Goal: Task Accomplishment & Management: Manage account settings

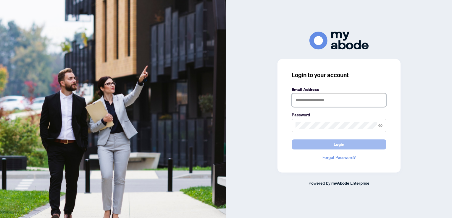
type input "**********"
click at [330, 149] on button "Login" at bounding box center [339, 145] width 95 height 10
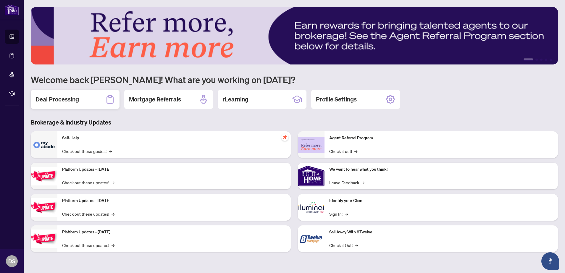
click at [79, 102] on h2 "Deal Processing" at bounding box center [58, 99] width 44 height 8
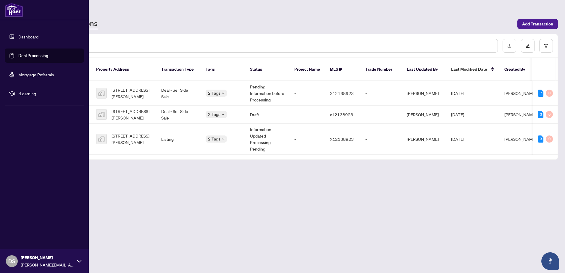
click at [22, 36] on link "Dashboard" at bounding box center [28, 36] width 20 height 5
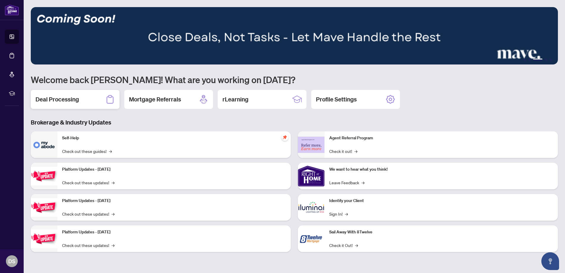
click at [72, 101] on h2 "Deal Processing" at bounding box center [58, 99] width 44 height 8
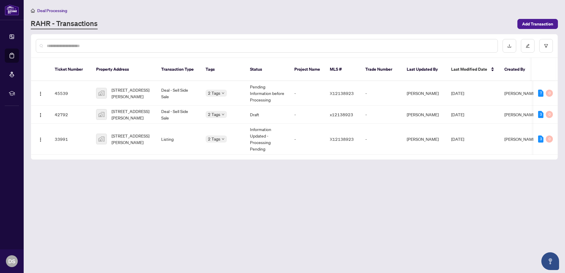
click at [236, 172] on main "Deal Processing RAHR - Transactions Add Transaction Ticket Number Property Addr…" at bounding box center [295, 136] width 542 height 273
click at [120, 184] on main "Deal Processing RAHR - Transactions Add Transaction Ticket Number Property Addr…" at bounding box center [295, 136] width 542 height 273
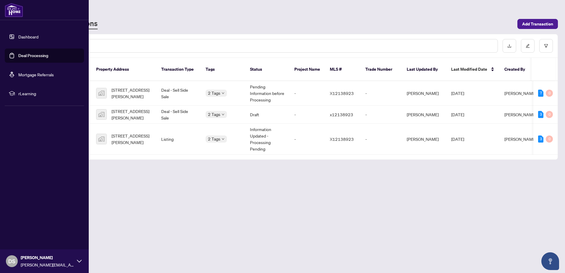
click at [18, 38] on link "Dashboard" at bounding box center [28, 36] width 20 height 5
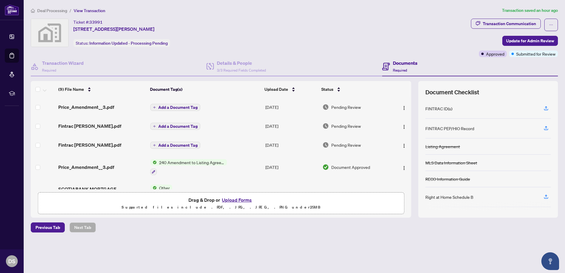
click at [399, 62] on h4 "Documents" at bounding box center [405, 62] width 25 height 7
click at [412, 147] on div "(9) File Name Document Tag(s) Upload Date Status Price_Amendment__3.pdf Add a D…" at bounding box center [294, 149] width 527 height 137
drag, startPoint x: 411, startPoint y: 127, endPoint x: 411, endPoint y: 153, distance: 25.5
click at [411, 153] on div "Price_Amendment__3.pdf Add a Document Tag Aug/13/2025 Pending Review Fintrac Pa…" at bounding box center [221, 144] width 381 height 92
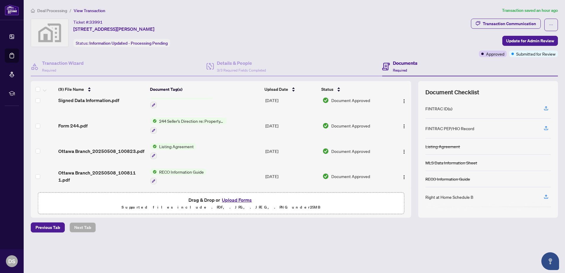
scroll to position [119, 0]
click at [181, 170] on span "RECO Information Guide" at bounding box center [181, 172] width 49 height 7
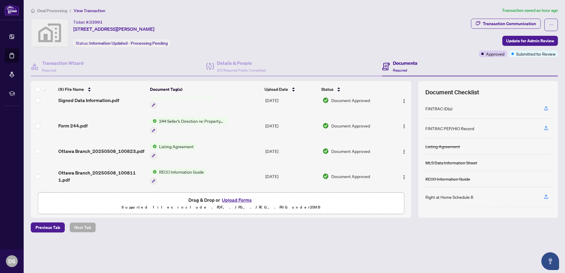
click at [181, 170] on span "RECO Information Guide" at bounding box center [181, 172] width 49 height 7
click at [167, 201] on span "RECO Information Guide" at bounding box center [176, 199] width 49 height 7
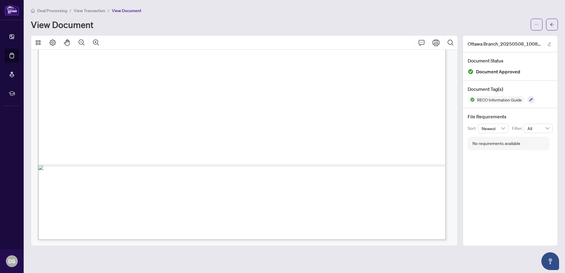
scroll to position [5768, 0]
drag, startPoint x: 310, startPoint y: 164, endPoint x: 302, endPoint y: 161, distance: 7.8
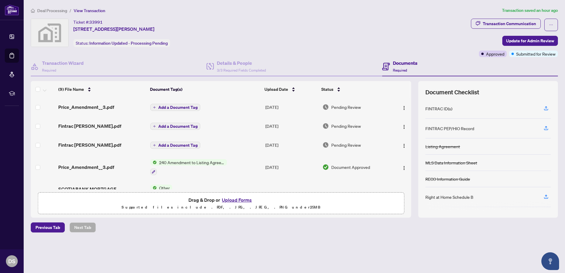
click at [410, 126] on td at bounding box center [401, 126] width 20 height 19
drag, startPoint x: 412, startPoint y: 128, endPoint x: 406, endPoint y: 107, distance: 22.0
click at [406, 107] on div "(9) File Name Document Tag(s) Upload Date Status Price_Amendment__3.pdf Add a D…" at bounding box center [294, 149] width 527 height 137
drag, startPoint x: 406, startPoint y: 107, endPoint x: 393, endPoint y: 92, distance: 19.5
click at [393, 92] on th at bounding box center [400, 89] width 20 height 17
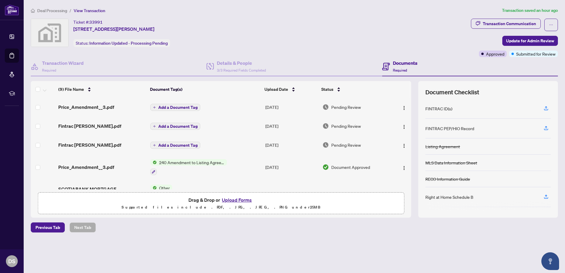
click at [419, 99] on div "Document Checklist FINTRAC ID(s) FINTRAC PEP/HIO Record Listing Agreement MLS D…" at bounding box center [489, 149] width 140 height 137
drag, startPoint x: 412, startPoint y: 104, endPoint x: 408, endPoint y: 85, distance: 19.6
click at [408, 85] on div "(9) File Name Document Tag(s) Upload Date Status Price_Amendment__3.pdf Add a D…" at bounding box center [294, 149] width 527 height 137
drag, startPoint x: 408, startPoint y: 85, endPoint x: 383, endPoint y: 96, distance: 27.4
click at [383, 93] on div "Status" at bounding box center [354, 89] width 66 height 7
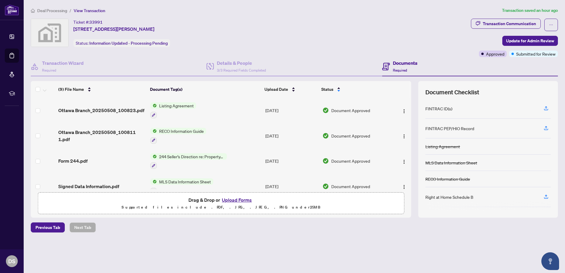
drag, startPoint x: 411, startPoint y: 104, endPoint x: 413, endPoint y: 118, distance: 13.7
click at [413, 118] on div "(9) File Name Document Tag(s) Upload Date Status Ottawa Branch_20250508_100823.…" at bounding box center [294, 149] width 527 height 137
click at [174, 104] on span "Listing Agreement" at bounding box center [176, 105] width 39 height 7
click at [157, 106] on span "Listing Agreement" at bounding box center [176, 105] width 39 height 7
click at [166, 107] on span "Listing Agreement" at bounding box center [176, 105] width 39 height 7
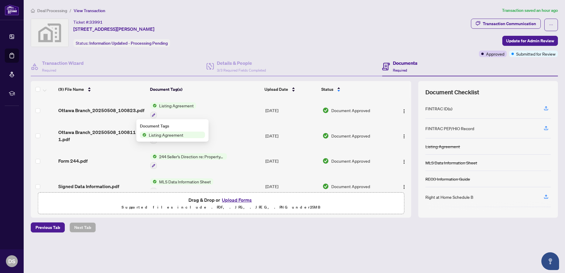
click at [158, 136] on span "Listing Agreement" at bounding box center [166, 135] width 39 height 7
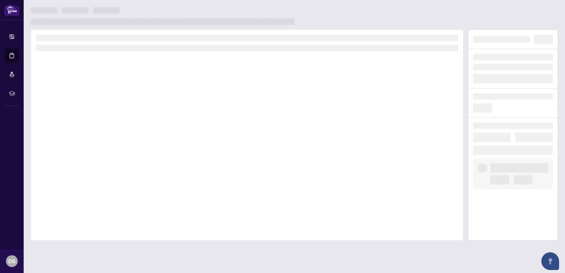
click at [158, 136] on div at bounding box center [247, 135] width 433 height 211
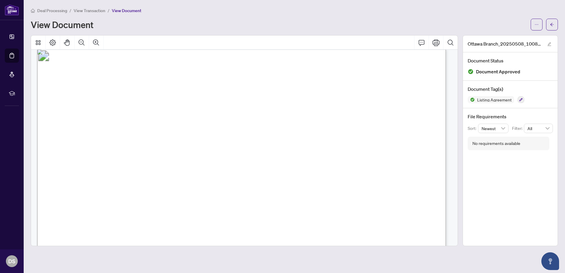
scroll to position [1663, 0]
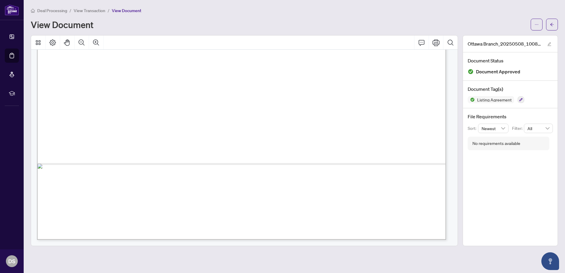
scroll to position [1952, 0]
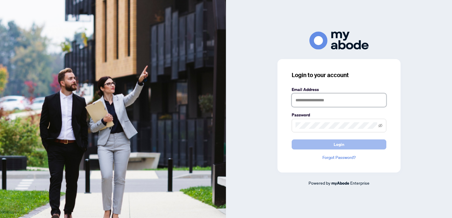
type input "**********"
click at [333, 145] on button "Login" at bounding box center [339, 145] width 95 height 10
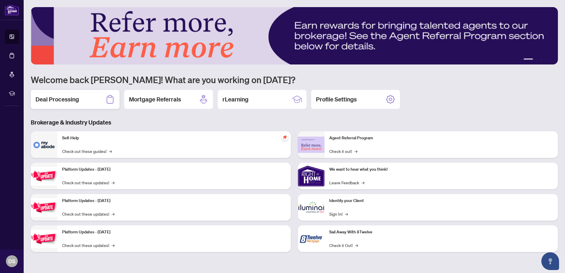
click at [52, 102] on h2 "Deal Processing" at bounding box center [58, 99] width 44 height 8
click at [206, 119] on h3 "Brokerage & Industry Updates" at bounding box center [294, 122] width 527 height 8
